Goal: Information Seeking & Learning: Learn about a topic

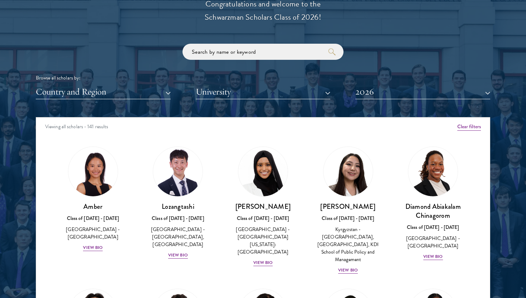
scroll to position [844, 0]
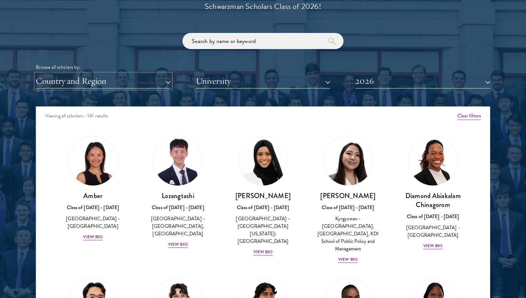
click at [159, 86] on button "Country and Region" at bounding box center [103, 81] width 135 height 15
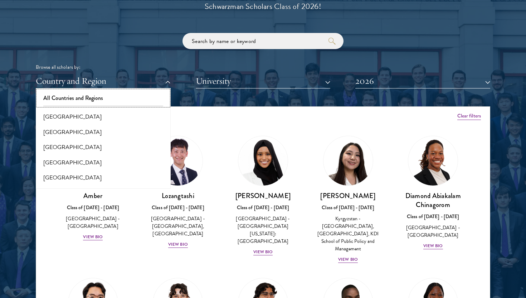
click at [144, 98] on button "All Countries and Regions" at bounding box center [103, 98] width 131 height 15
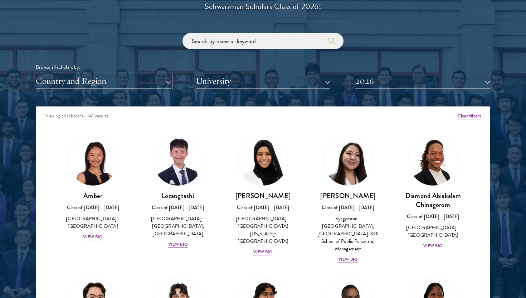
click at [96, 77] on button "Country and Region" at bounding box center [103, 81] width 135 height 15
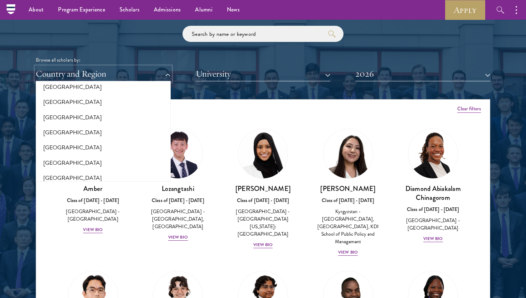
scroll to position [851, 0]
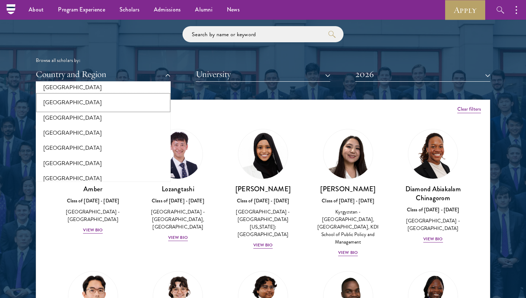
click at [91, 96] on button "[GEOGRAPHIC_DATA]" at bounding box center [103, 102] width 131 height 15
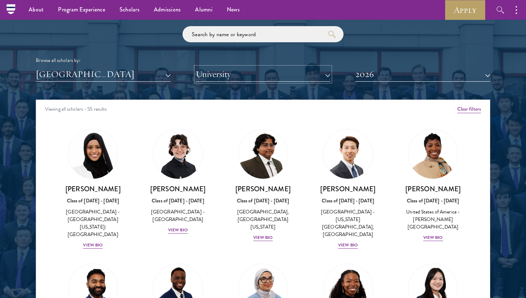
click at [222, 77] on button "University" at bounding box center [263, 74] width 135 height 15
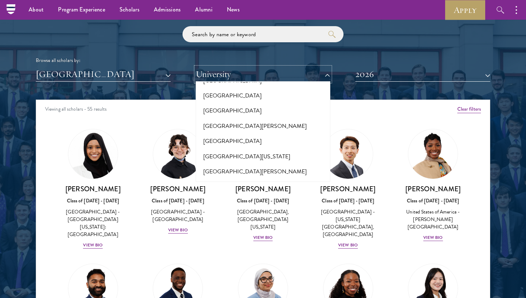
scroll to position [6523, 0]
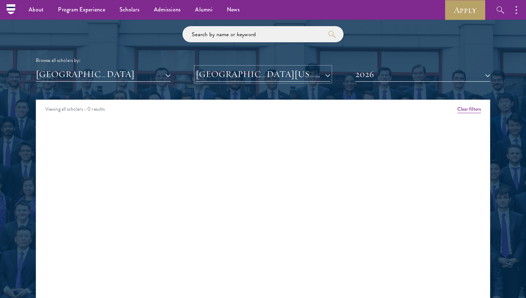
click at [239, 71] on button "University of Wisconsin-Madison" at bounding box center [263, 74] width 135 height 15
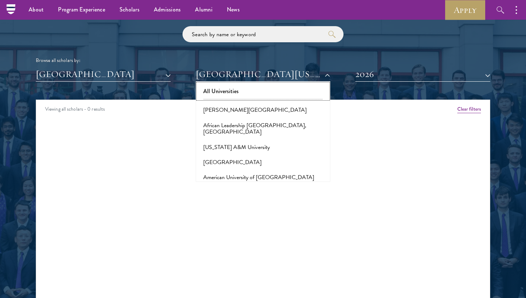
click at [226, 88] on button "All Universities" at bounding box center [263, 91] width 131 height 15
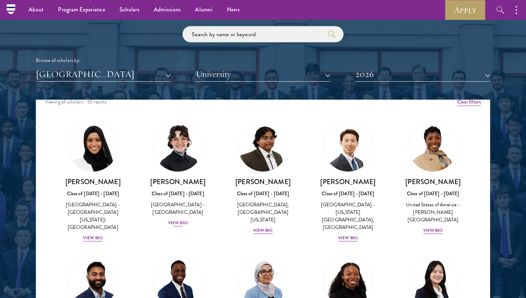
scroll to position [8, 0]
click at [414, 74] on button "2026" at bounding box center [422, 74] width 135 height 15
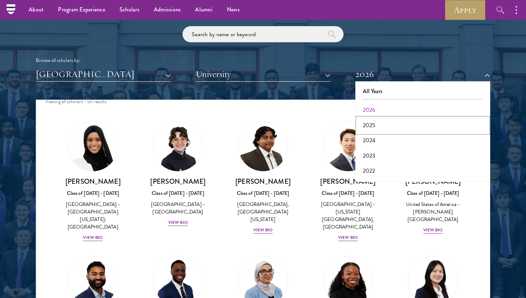
click at [406, 130] on button "2025" at bounding box center [423, 125] width 131 height 15
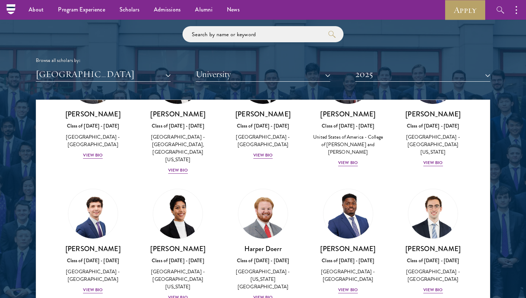
scroll to position [211, 0]
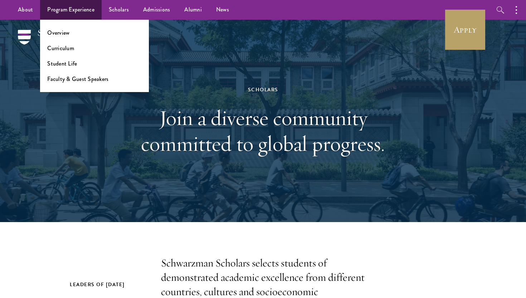
click at [81, 32] on li "Overview" at bounding box center [94, 33] width 95 height 8
click at [59, 35] on link "Overview" at bounding box center [58, 33] width 22 height 8
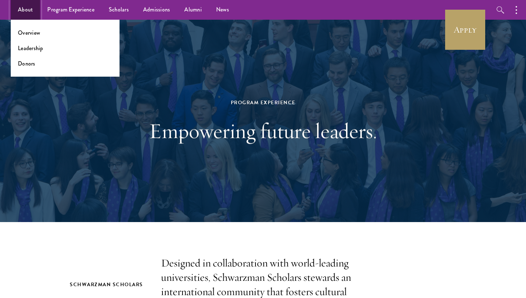
click at [29, 10] on link "About" at bounding box center [25, 10] width 29 height 20
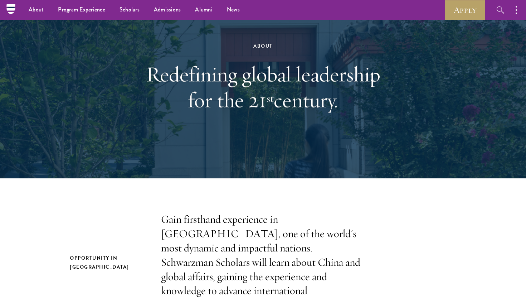
scroll to position [29, 0]
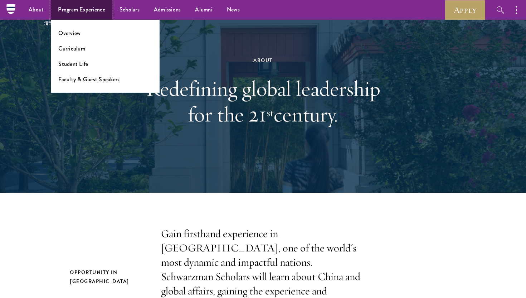
click at [96, 15] on link "Program Experience" at bounding box center [82, 10] width 62 height 20
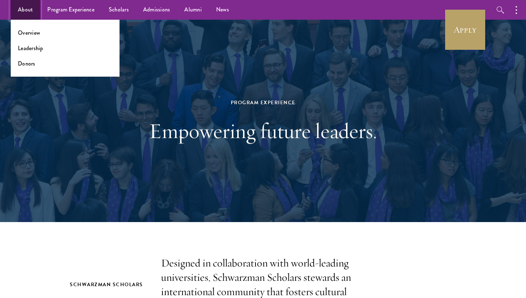
click at [15, 16] on link "About" at bounding box center [25, 10] width 29 height 20
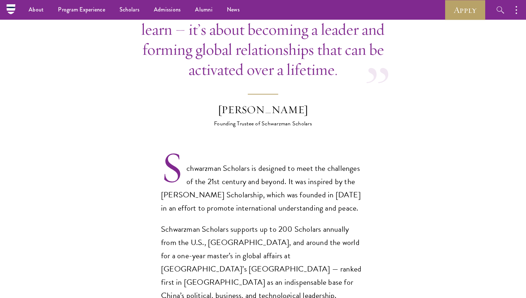
scroll to position [156, 0]
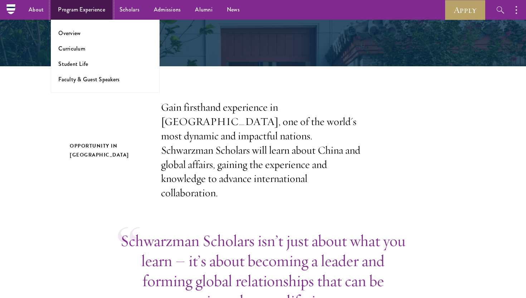
click at [85, 16] on link "Program Experience" at bounding box center [82, 10] width 62 height 20
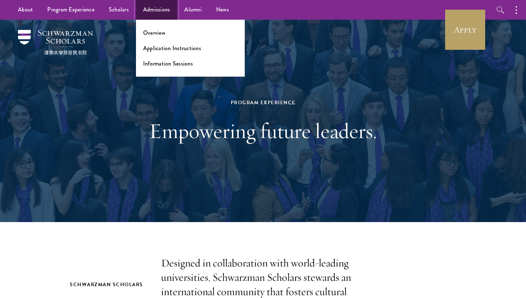
click at [166, 11] on link "Admissions" at bounding box center [157, 10] width 42 height 20
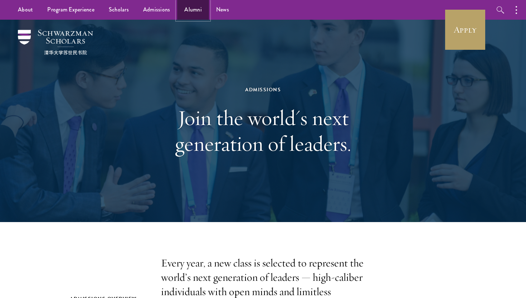
click at [194, 10] on link "Alumni" at bounding box center [193, 10] width 32 height 20
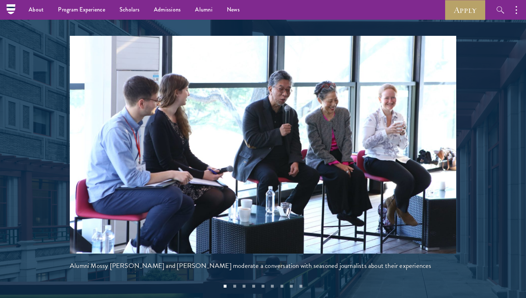
scroll to position [1524, 0]
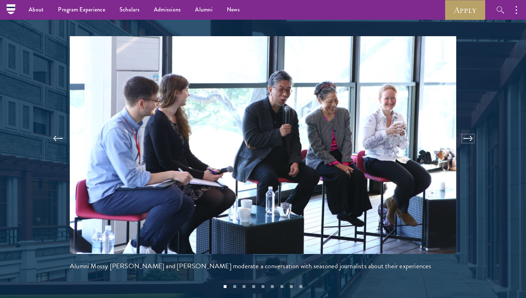
click at [466, 129] on button at bounding box center [468, 139] width 24 height 20
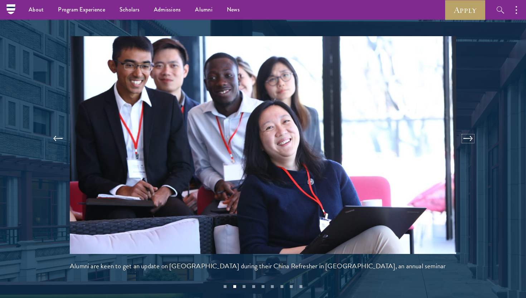
click at [466, 129] on button at bounding box center [468, 139] width 24 height 20
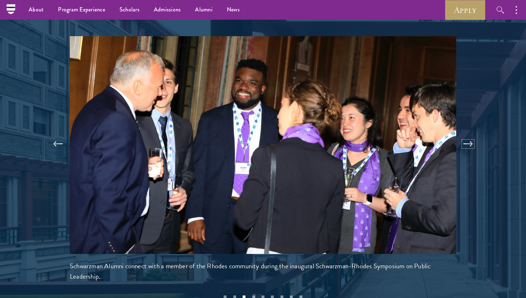
click at [466, 134] on button at bounding box center [468, 144] width 24 height 20
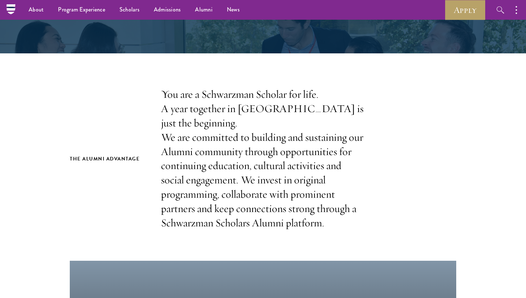
scroll to position [0, 0]
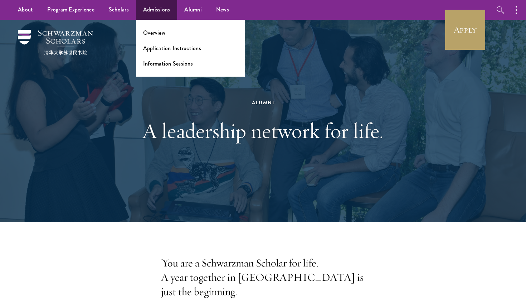
click at [154, 37] on ul "Overview Application Instructions Information Sessions" at bounding box center [190, 48] width 109 height 57
click at [154, 35] on link "Overview" at bounding box center [154, 33] width 22 height 8
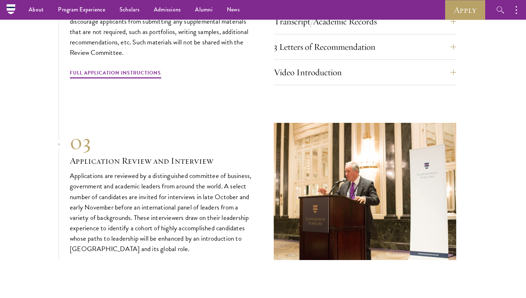
scroll to position [2489, 0]
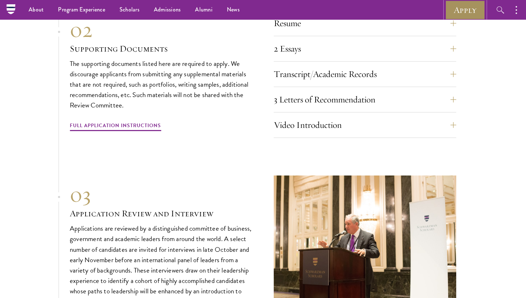
click at [468, 15] on link "Apply" at bounding box center [465, 10] width 40 height 20
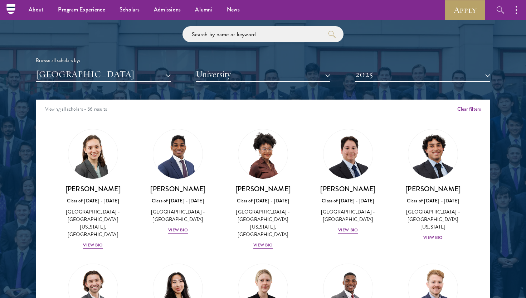
scroll to position [211, 0]
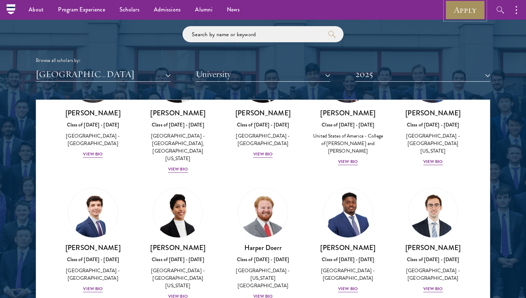
click at [461, 11] on link "Apply" at bounding box center [465, 10] width 40 height 20
